Goal: Task Accomplishment & Management: Complete application form

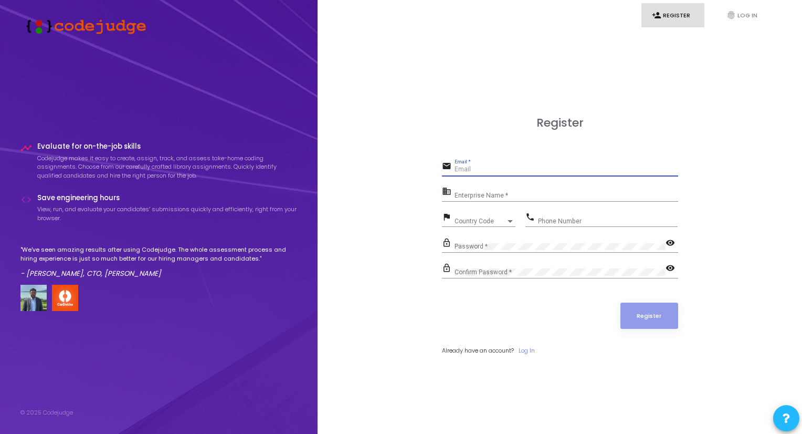
click at [473, 167] on input "Email *" at bounding box center [567, 169] width 224 height 7
type input "[EMAIL_ADDRESS][DOMAIN_NAME]"
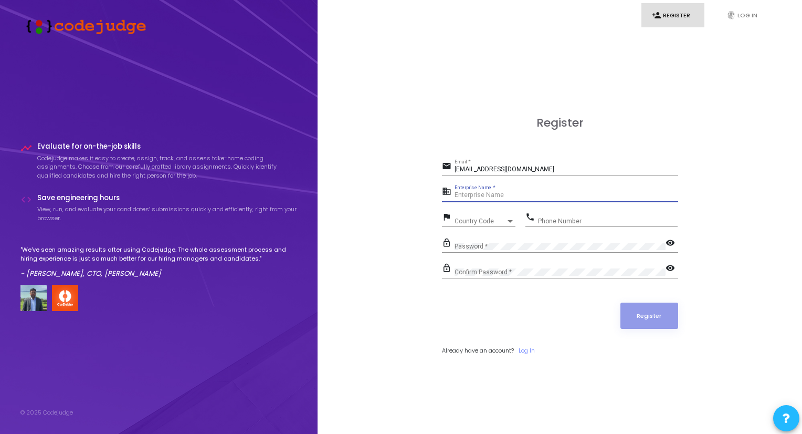
click at [481, 194] on input "Enterprise Name *" at bounding box center [567, 195] width 224 height 7
type input "[PERSON_NAME]"
click at [497, 219] on div "Country Code" at bounding box center [480, 221] width 51 height 6
type input "+"
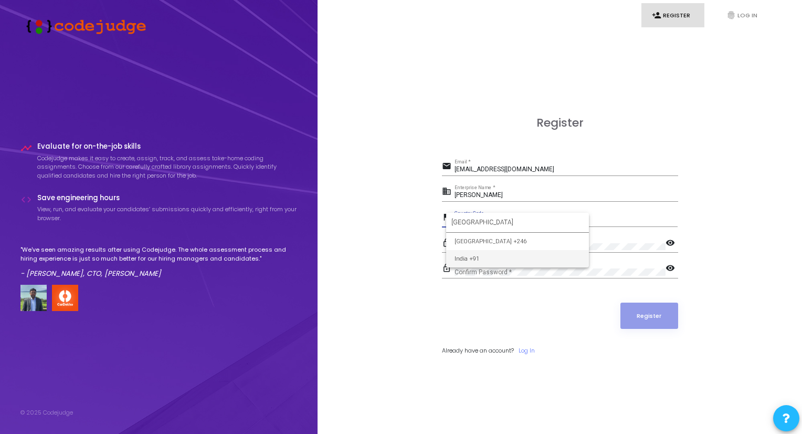
type input "[GEOGRAPHIC_DATA]"
click at [579, 222] on input "Phone Number" at bounding box center [608, 220] width 140 height 7
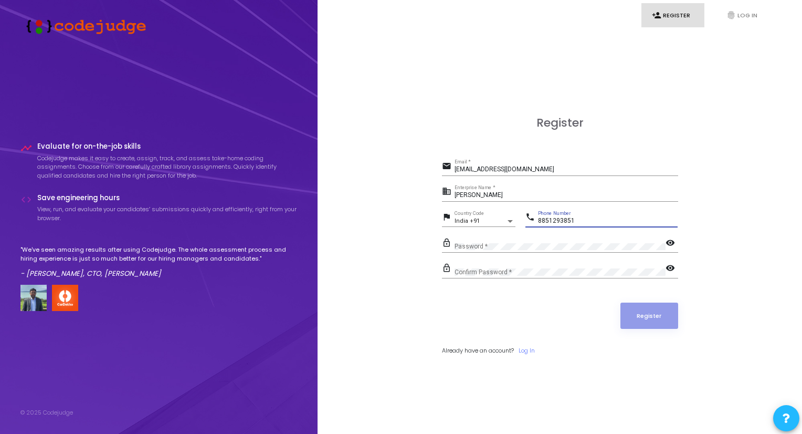
type input "8851293851"
click at [668, 242] on mat-icon "visibility" at bounding box center [672, 243] width 13 height 13
click at [672, 265] on mat-icon "visibility" at bounding box center [672, 269] width 13 height 13
click at [645, 316] on button "Register" at bounding box center [650, 315] width 58 height 26
click at [647, 321] on button "Register" at bounding box center [650, 315] width 58 height 26
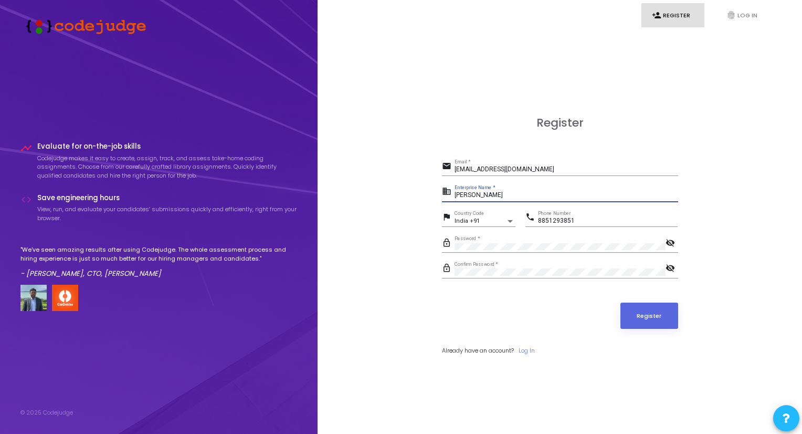
click at [510, 197] on input "[PERSON_NAME]" at bounding box center [567, 195] width 224 height 7
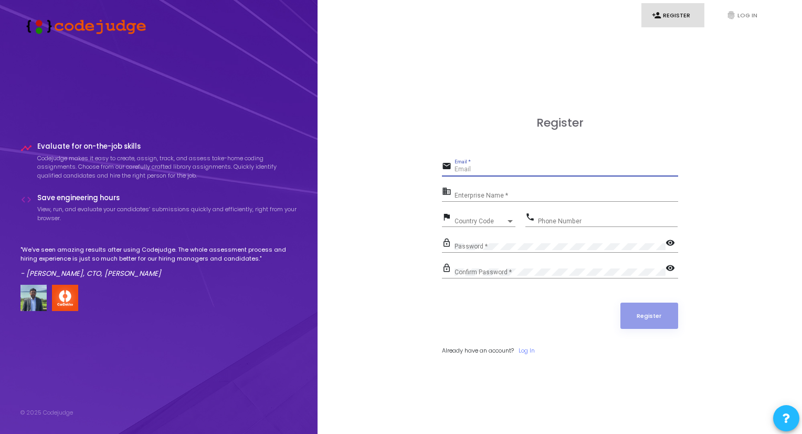
click at [473, 171] on input "Email *" at bounding box center [567, 169] width 224 height 7
type input "03satyam05@gmail.com"
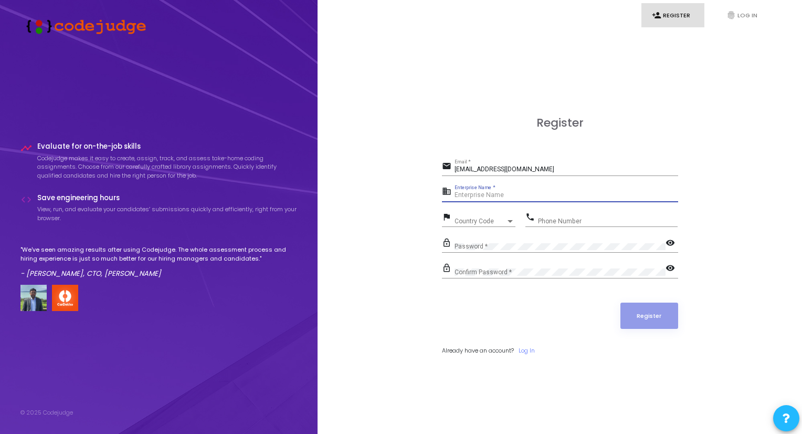
click at [481, 197] on input "Enterprise Name *" at bounding box center [567, 195] width 224 height 7
type input "S"
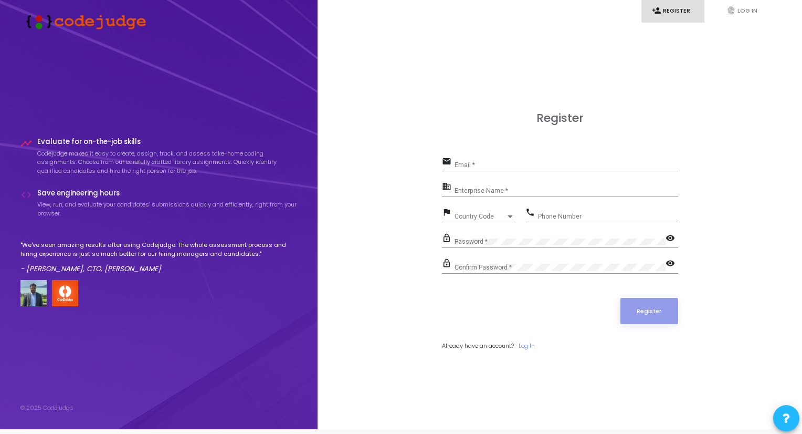
scroll to position [4, 0]
click at [470, 166] on input "Email *" at bounding box center [567, 165] width 224 height 7
type input "[EMAIL_ADDRESS][DOMAIN_NAME]"
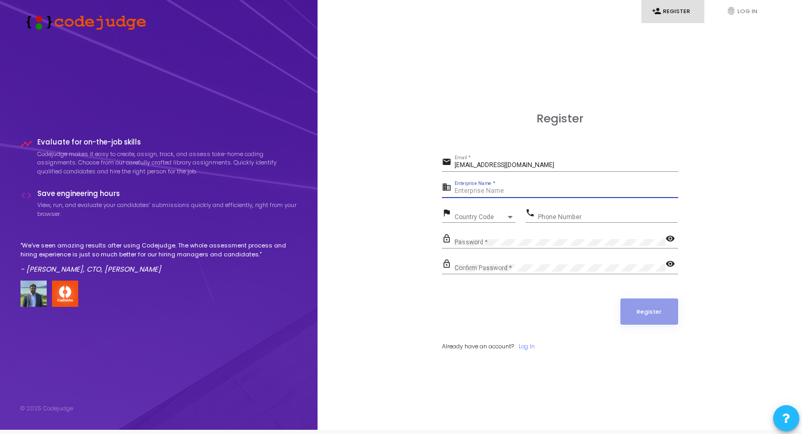
click at [497, 192] on input "Enterprise Name *" at bounding box center [567, 190] width 224 height 7
type input "Payoneer"
click at [485, 214] on span "Country Code" at bounding box center [473, 216] width 37 height 7
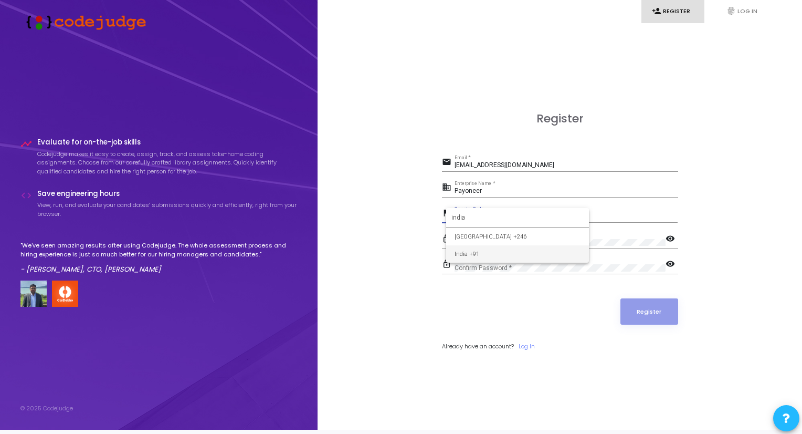
type input "india"
click at [557, 213] on input "Phone Number" at bounding box center [608, 216] width 140 height 7
type input "8851293851"
click at [672, 234] on mat-icon "visibility" at bounding box center [672, 239] width 13 height 13
click at [671, 264] on mat-icon "visibility" at bounding box center [672, 264] width 13 height 13
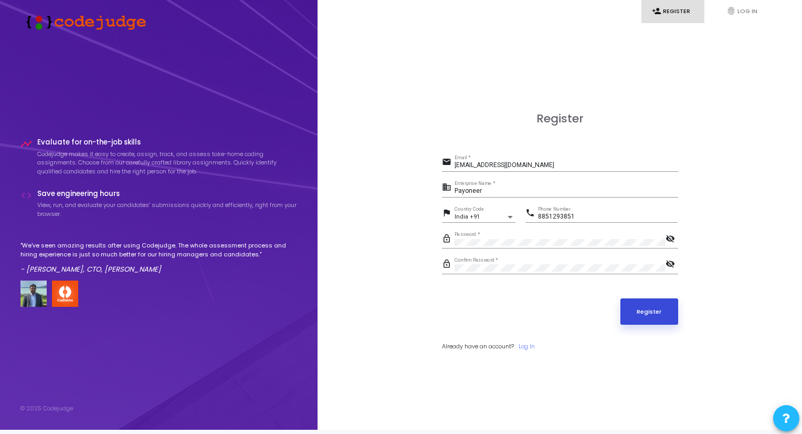
click at [649, 306] on button "Register" at bounding box center [650, 311] width 58 height 26
click at [532, 165] on input "[EMAIL_ADDRESS][DOMAIN_NAME]" at bounding box center [567, 165] width 224 height 7
click at [648, 311] on button "Register" at bounding box center [650, 311] width 58 height 26
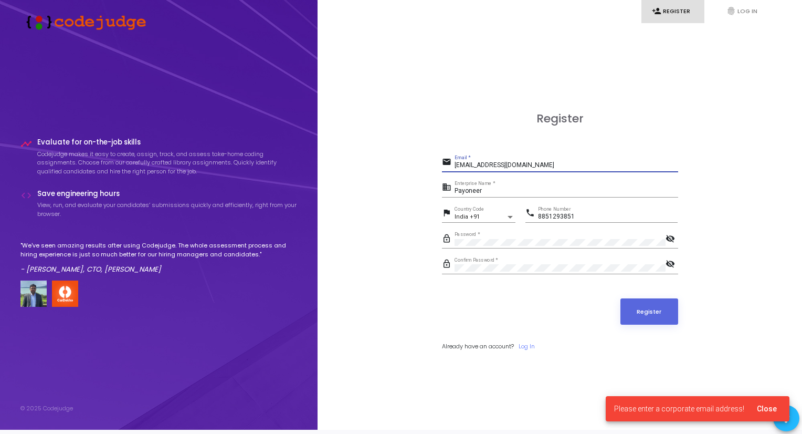
click at [529, 162] on input "[EMAIL_ADDRESS][DOMAIN_NAME]" at bounding box center [567, 165] width 224 height 7
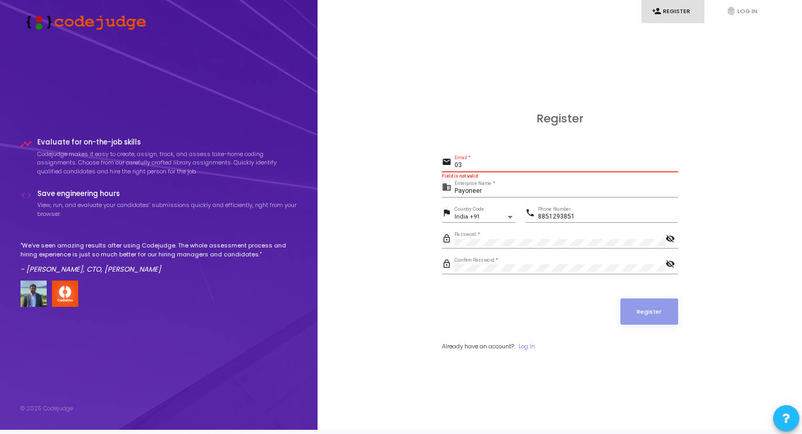
type input "0"
click at [743, 14] on link "fingerprint Log In" at bounding box center [747, 11] width 63 height 25
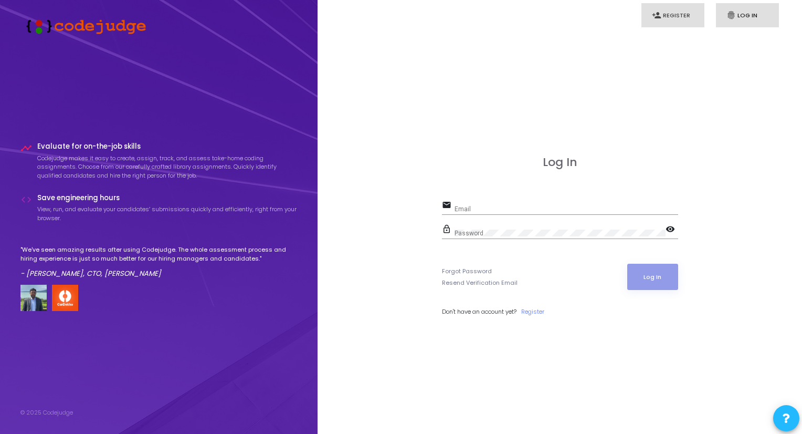
click at [666, 16] on link "person_add Register" at bounding box center [673, 15] width 63 height 25
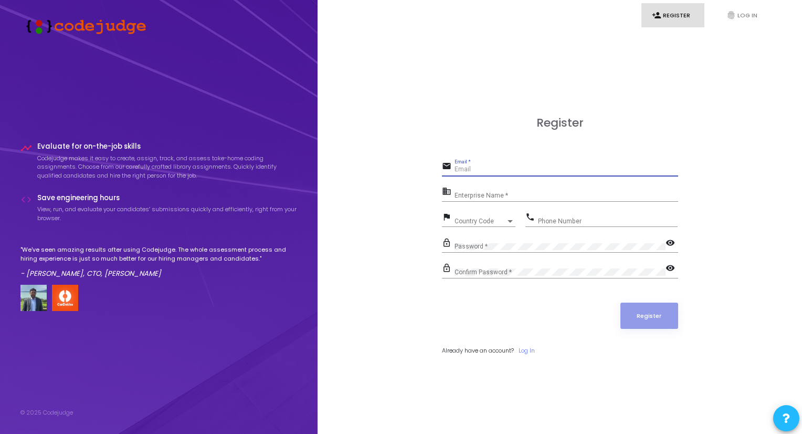
click at [475, 168] on input "Email *" at bounding box center [567, 169] width 224 height 7
type input "satyamkumar_se22a12_64@dtu.ac.in"
click at [474, 195] on input "Enterprise Name *" at bounding box center [567, 195] width 224 height 7
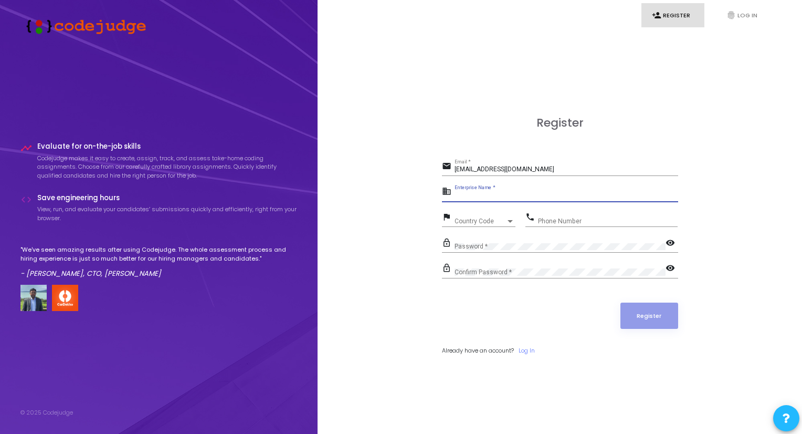
type input "P"
type input "Delhi Technological University"
click at [468, 215] on div "Country Code Country Code" at bounding box center [485, 219] width 61 height 16
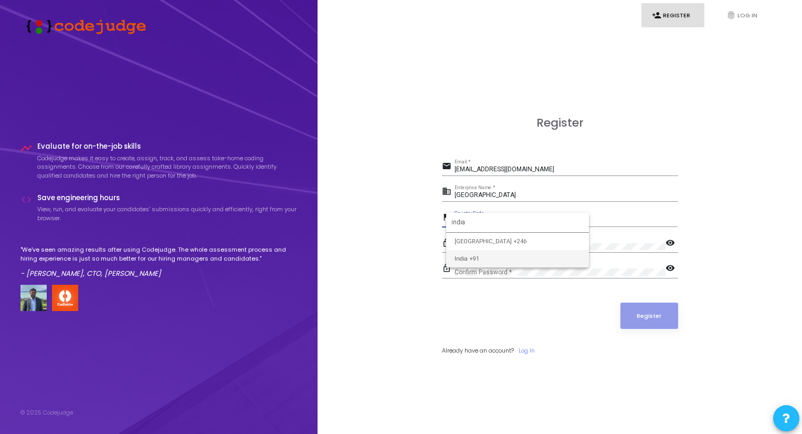
type input "india"
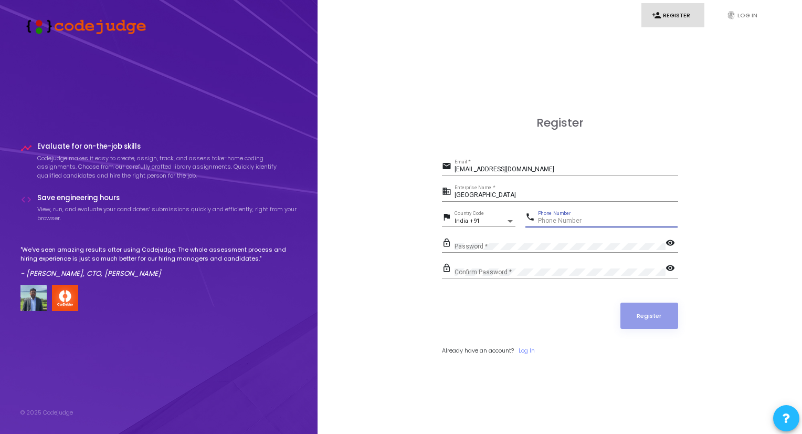
click at [559, 217] on input "Phone Number" at bounding box center [608, 220] width 140 height 7
type input "8851293851"
click at [670, 238] on mat-icon "visibility" at bounding box center [672, 243] width 13 height 13
click at [666, 267] on mat-icon "visibility" at bounding box center [672, 269] width 13 height 13
click at [639, 307] on button "Register" at bounding box center [650, 315] width 58 height 26
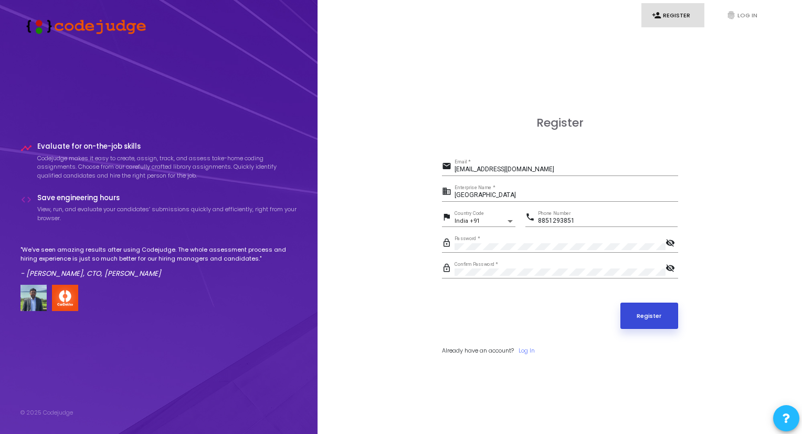
click at [639, 307] on button "Register" at bounding box center [650, 315] width 58 height 26
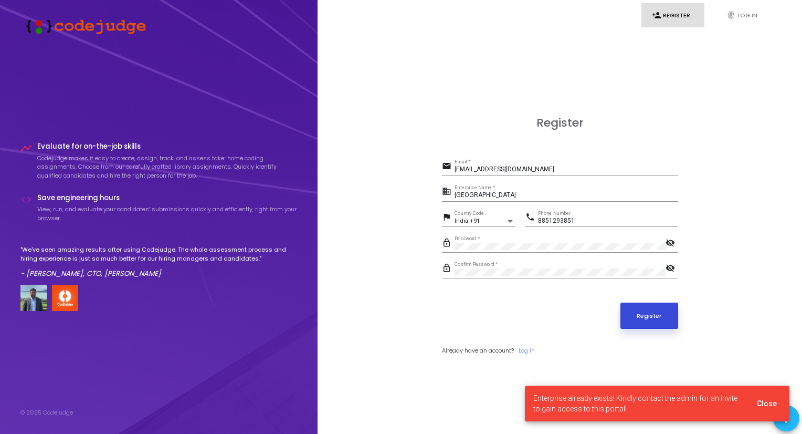
click at [639, 307] on button "Register" at bounding box center [650, 315] width 58 height 26
click at [752, 364] on div "Register email satyamkumar_se22a12_64@dtu.ac.in Email * business Delhi Technolo…" at bounding box center [560, 247] width 462 height 434
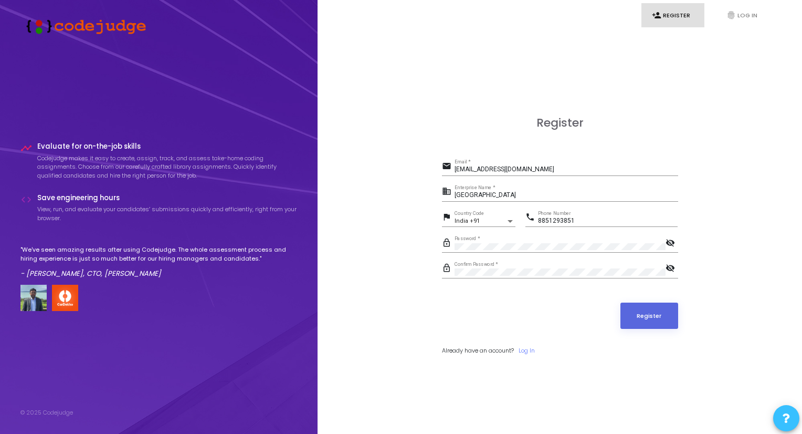
click at [794, 412] on button at bounding box center [786, 418] width 26 height 26
click at [787, 351] on icon at bounding box center [786, 353] width 7 height 7
